Goal: Navigation & Orientation: Find specific page/section

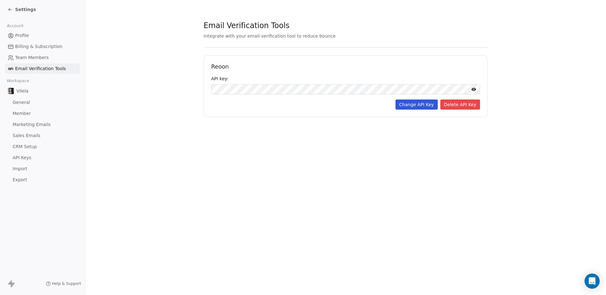
click at [11, 7] on icon at bounding box center [10, 9] width 5 height 5
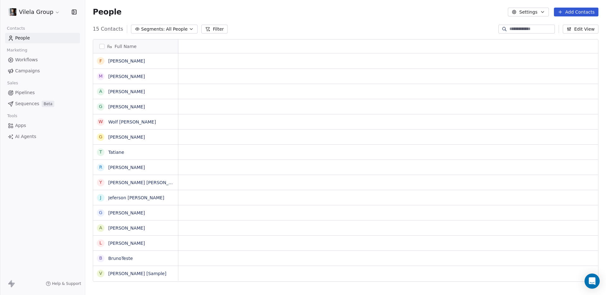
scroll to position [255, 516]
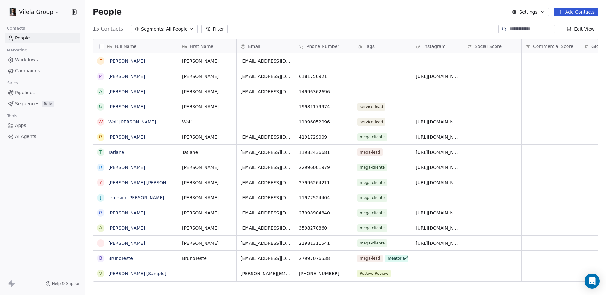
click at [25, 60] on span "Workflows" at bounding box center [26, 59] width 23 height 7
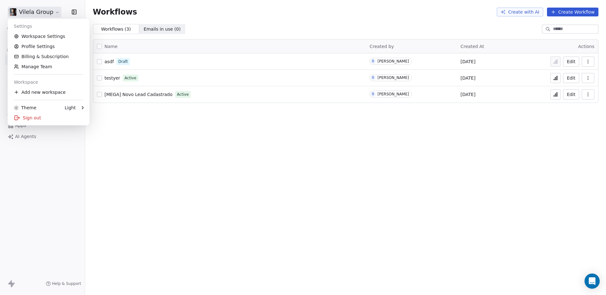
click at [41, 13] on html "Vilela Group Contacts People Marketing Workflows Campaigns Sales Pipelines Sequ…" at bounding box center [303, 147] width 606 height 295
click at [45, 37] on link "Workspace Settings" at bounding box center [48, 36] width 77 height 10
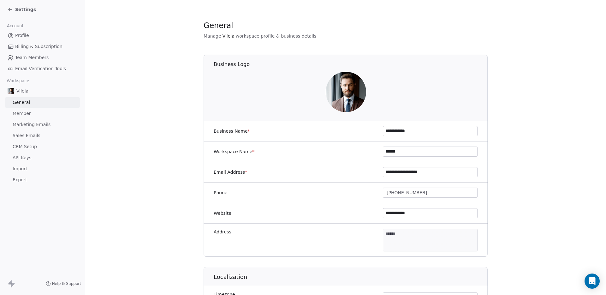
click at [28, 144] on span "CRM Setup" at bounding box center [25, 146] width 24 height 7
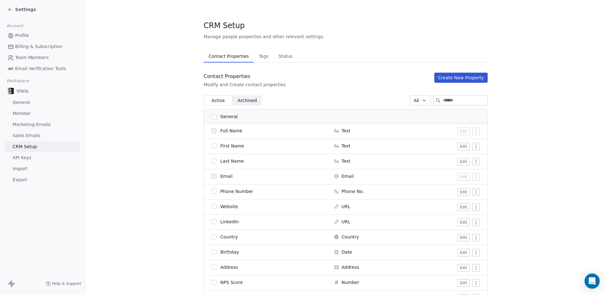
click at [261, 57] on span "Tags" at bounding box center [263, 56] width 15 height 9
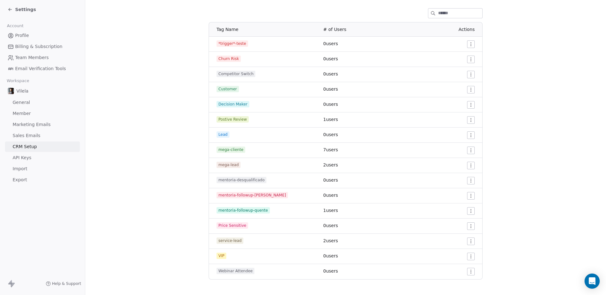
scroll to position [92, 0]
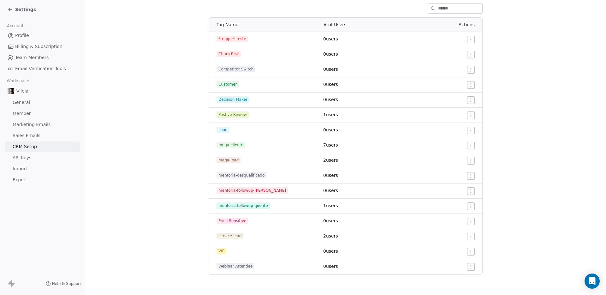
click at [169, 91] on section "CRM Setup Manage people properties and other relevant settings. Contact Propert…" at bounding box center [345, 101] width 521 height 386
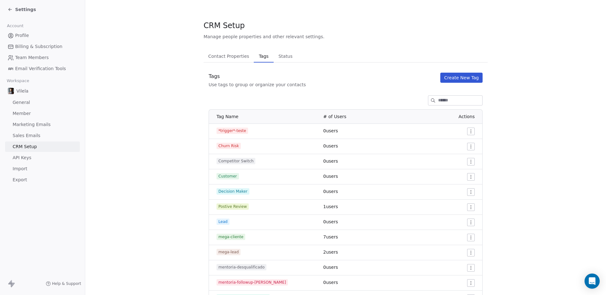
click at [279, 55] on span "Status" at bounding box center [285, 56] width 19 height 9
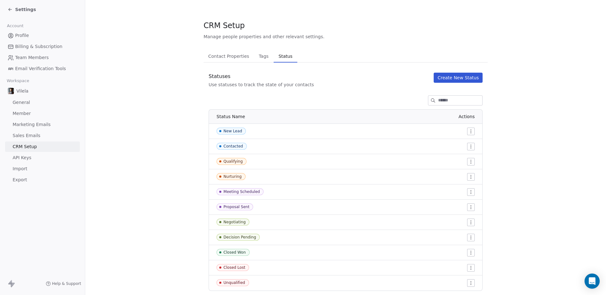
click at [217, 56] on span "Contact Properties" at bounding box center [229, 56] width 46 height 9
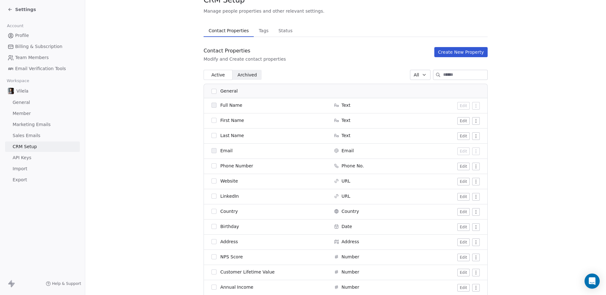
scroll to position [30, 0]
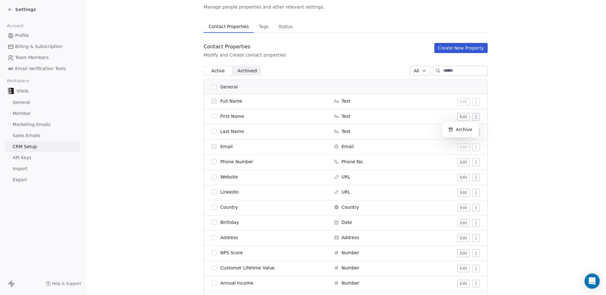
click at [475, 116] on html "Settings Account Profile Billing & Subscription Team Members Email Verification…" at bounding box center [303, 147] width 606 height 295
click at [507, 104] on html "Settings Account Profile Billing & Subscription Team Members Email Verification…" at bounding box center [303, 147] width 606 height 295
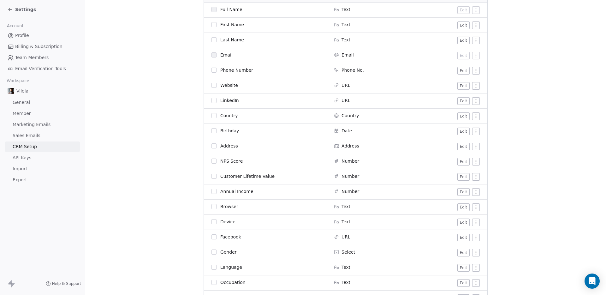
scroll to position [125, 0]
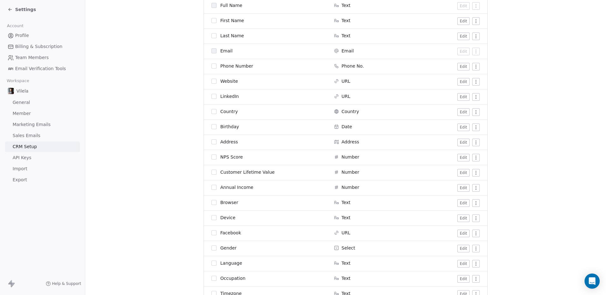
drag, startPoint x: 132, startPoint y: 62, endPoint x: 124, endPoint y: 47, distance: 17.6
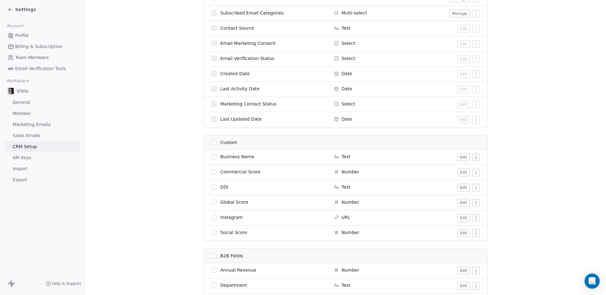
scroll to position [492, 0]
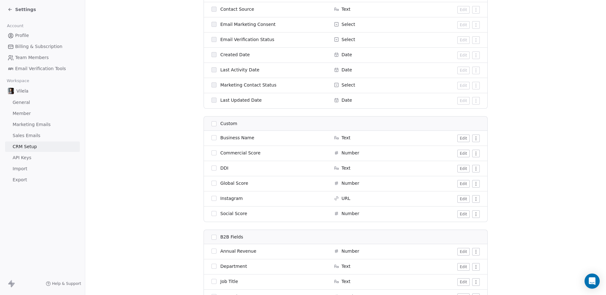
click at [229, 212] on span "Social Score" at bounding box center [233, 213] width 27 height 6
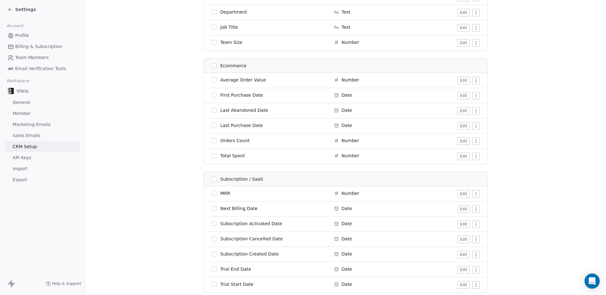
scroll to position [772, 0]
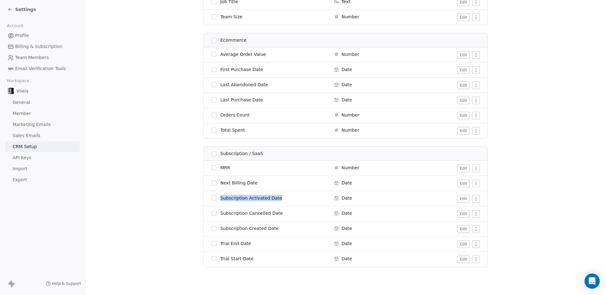
drag, startPoint x: 217, startPoint y: 198, endPoint x: 290, endPoint y: 201, distance: 72.9
click at [290, 201] on td "Subscription Activated Date" at bounding box center [267, 198] width 126 height 15
click at [238, 183] on span "Next Billing Date" at bounding box center [238, 183] width 37 height 6
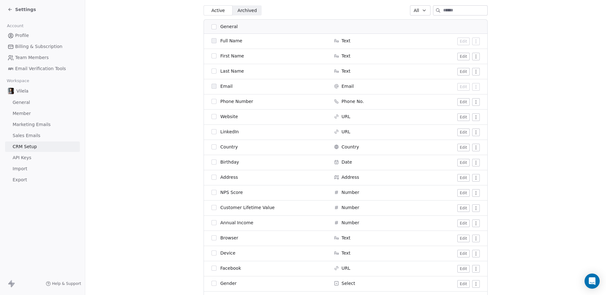
scroll to position [0, 0]
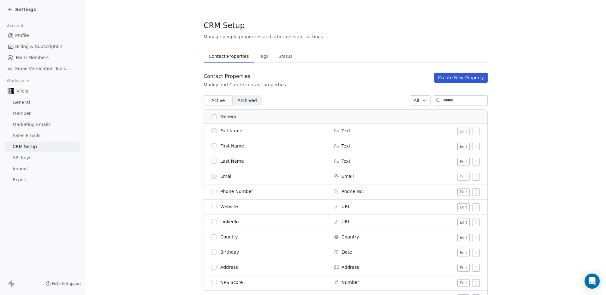
click at [261, 59] on span "Tags" at bounding box center [263, 56] width 15 height 9
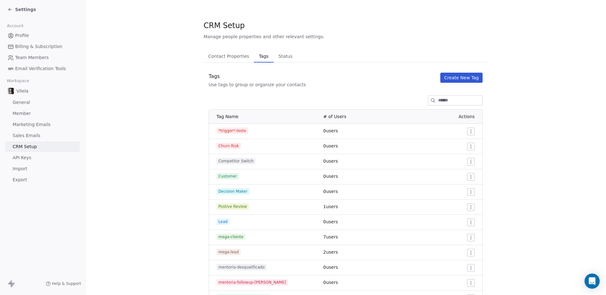
click at [9, 9] on icon at bounding box center [9, 8] width 1 height 1
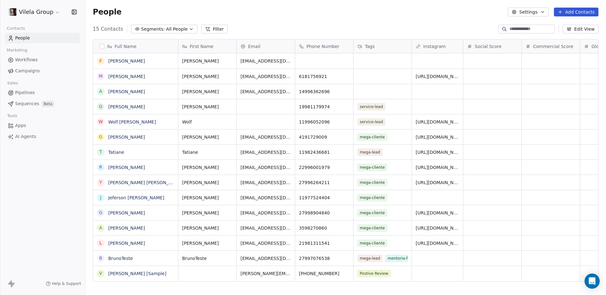
scroll to position [255, 516]
click at [138, 59] on link "[PERSON_NAME]" at bounding box center [126, 60] width 37 height 5
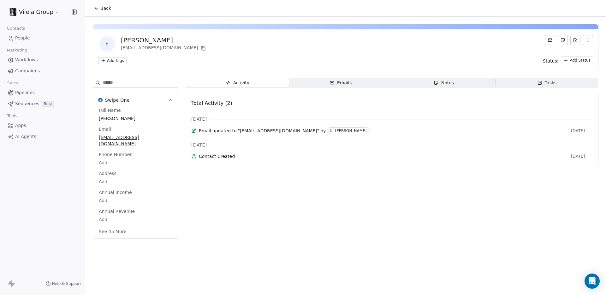
click at [103, 6] on span "Back" at bounding box center [105, 8] width 11 height 6
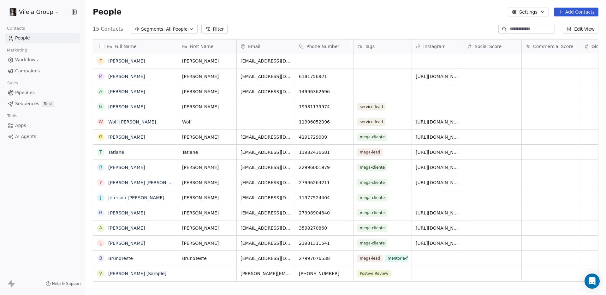
scroll to position [255, 516]
click at [119, 137] on link "[PERSON_NAME]" at bounding box center [126, 136] width 37 height 5
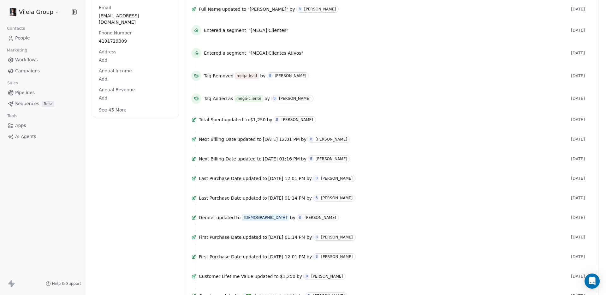
scroll to position [114, 0]
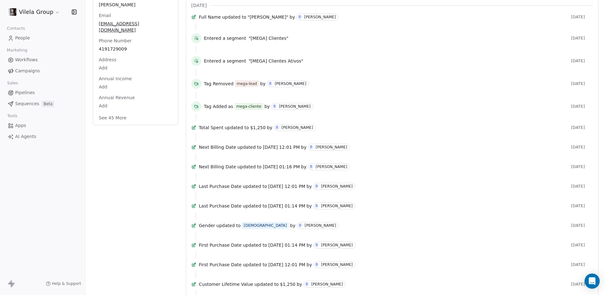
click at [113, 112] on button "See 45 More" at bounding box center [112, 117] width 35 height 11
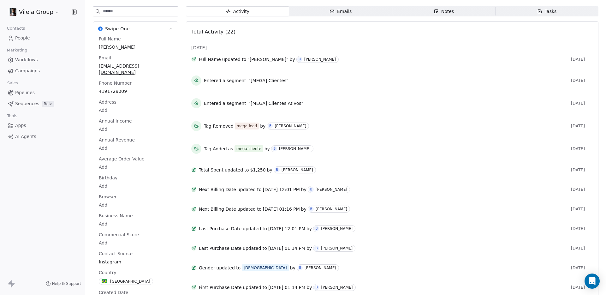
scroll to position [0, 0]
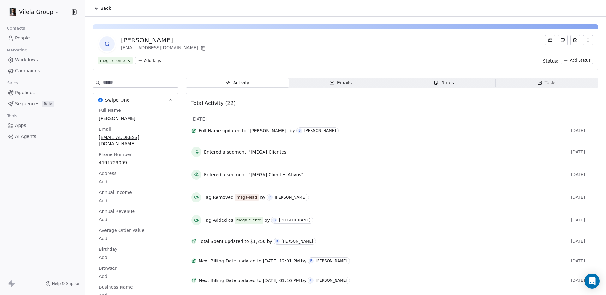
click at [29, 73] on span "Campaigns" at bounding box center [27, 71] width 25 height 7
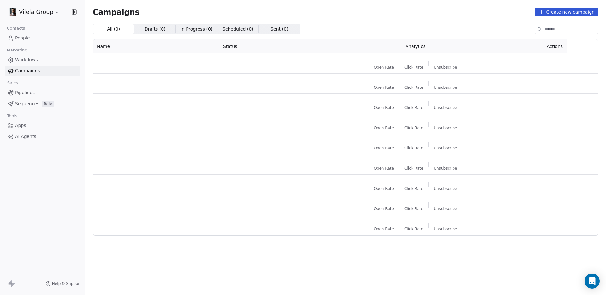
click at [27, 58] on span "Workflows" at bounding box center [26, 59] width 23 height 7
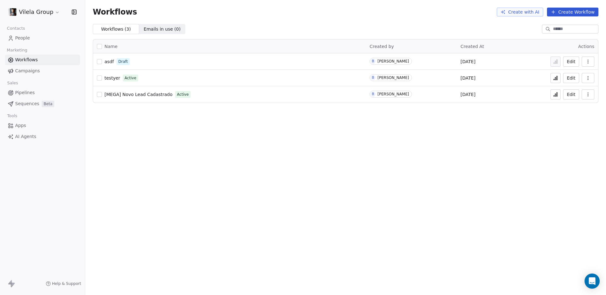
click at [110, 61] on span "asdf" at bounding box center [108, 61] width 9 height 5
